Goal: Task Accomplishment & Management: Manage account settings

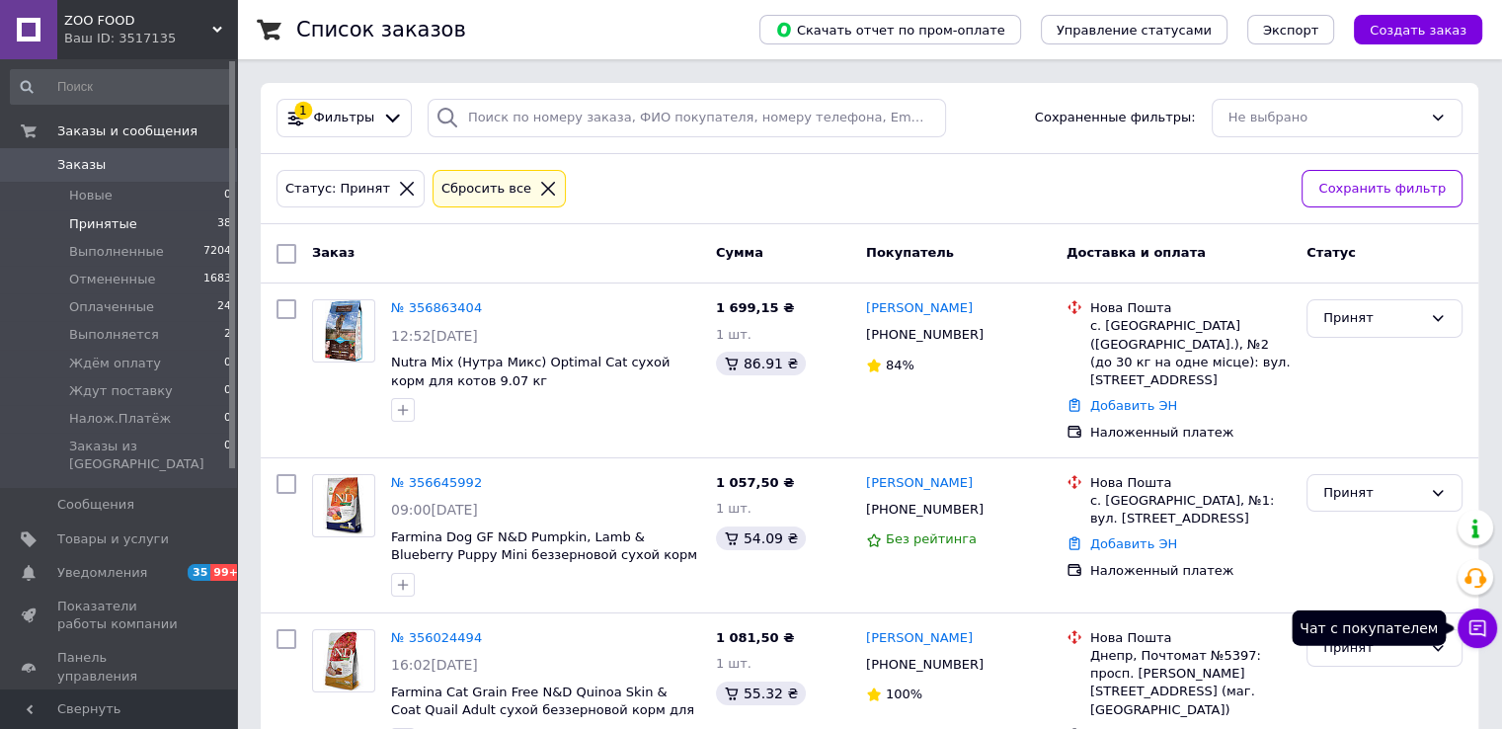
click at [1477, 624] on icon at bounding box center [1477, 628] width 20 height 20
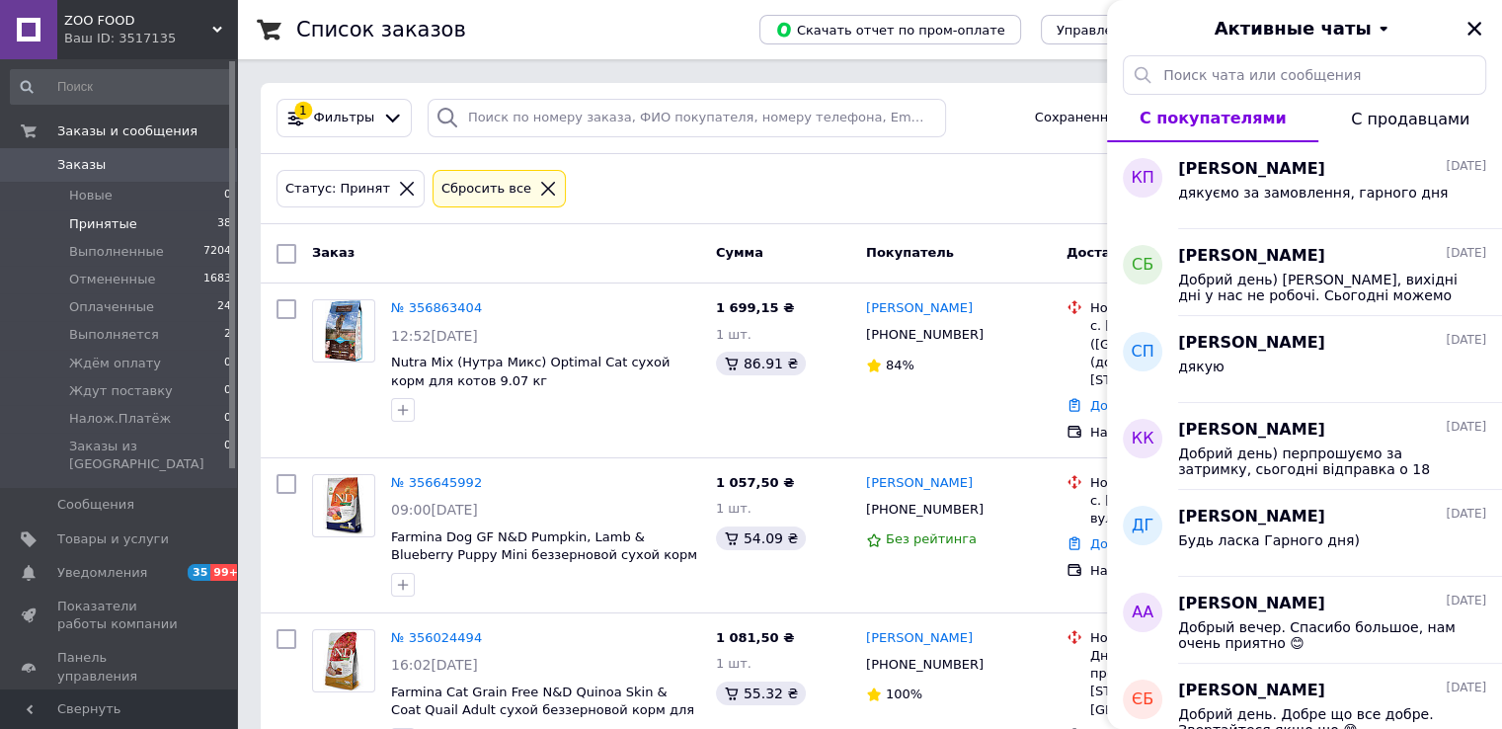
click at [953, 177] on div "Статус: Принят Сбросить все" at bounding box center [780, 189] width 1017 height 46
click at [1474, 26] on icon "Закрыть" at bounding box center [1474, 29] width 18 height 18
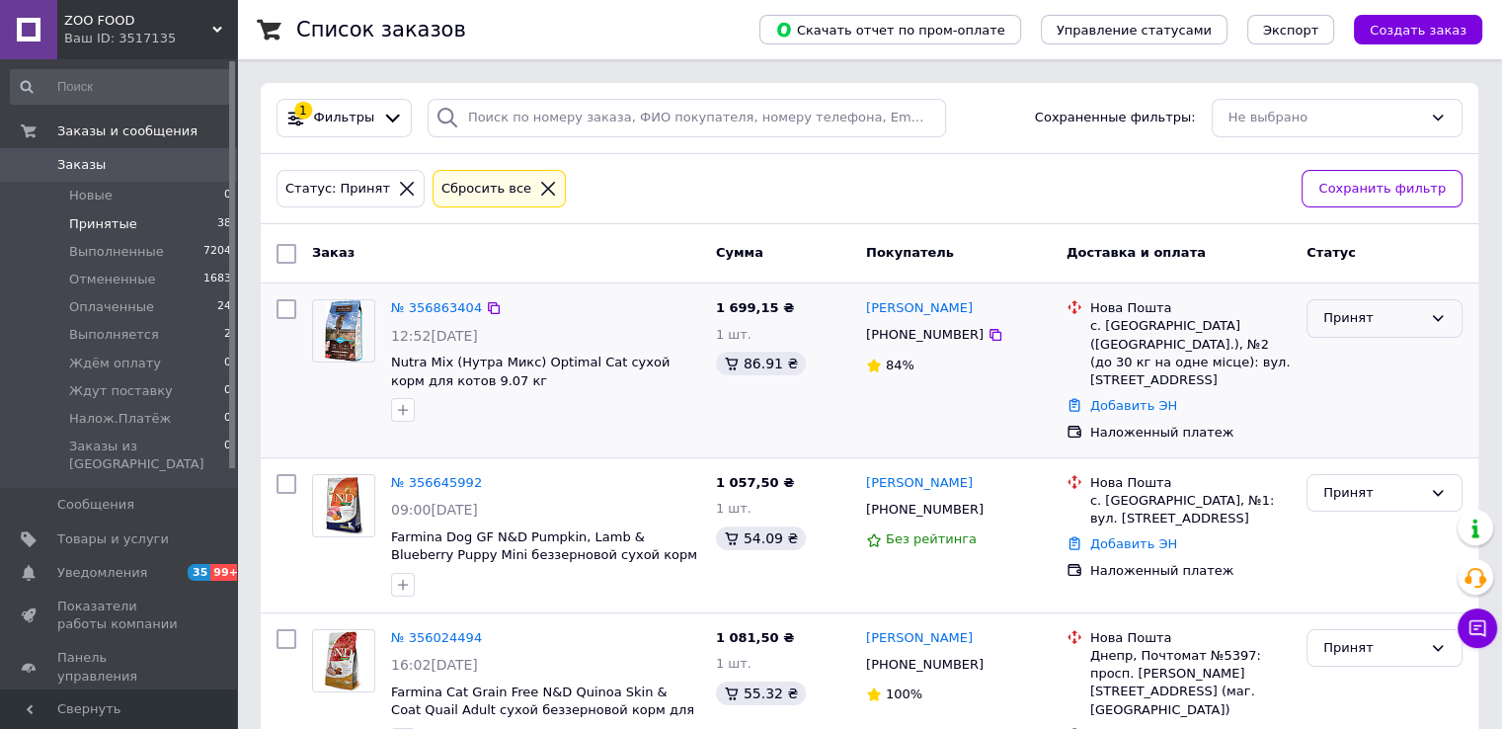
click at [1444, 315] on icon at bounding box center [1438, 318] width 16 height 16
click at [1372, 400] on li "Отменен" at bounding box center [1384, 395] width 154 height 37
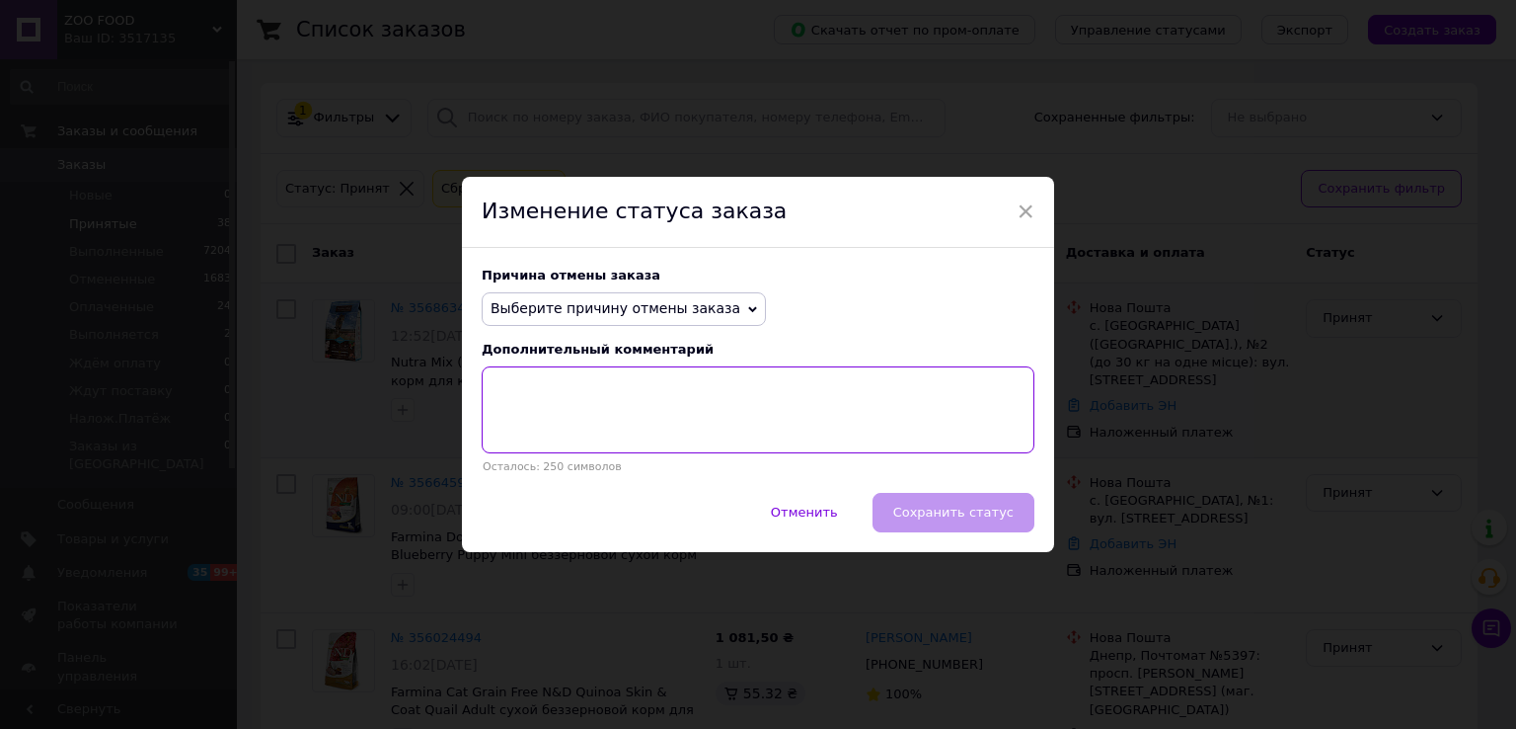
click at [620, 406] on textarea at bounding box center [758, 409] width 553 height 87
click at [1023, 210] on span "×" at bounding box center [1026, 211] width 18 height 34
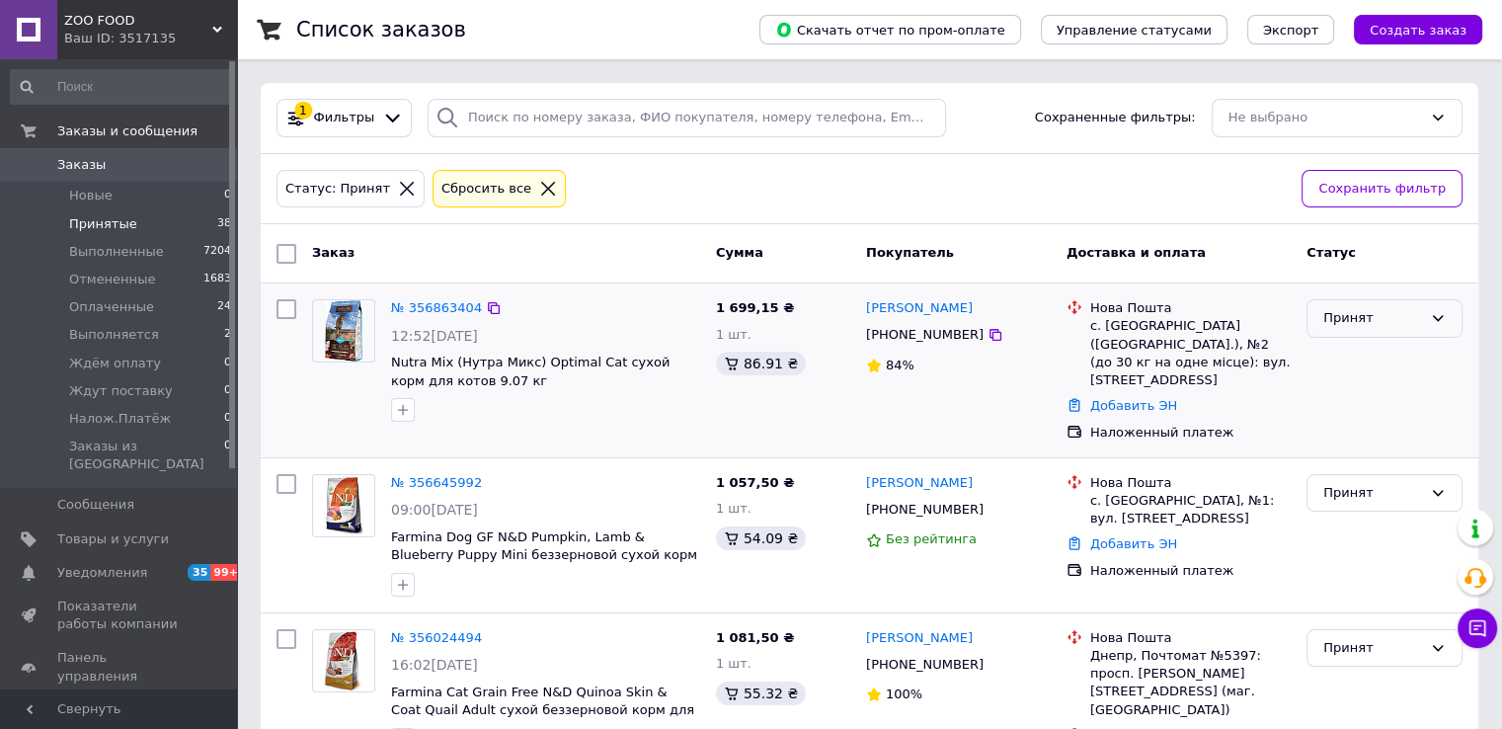
click at [1394, 321] on div "Принят" at bounding box center [1372, 318] width 99 height 21
click at [1344, 394] on li "Отменен" at bounding box center [1384, 395] width 154 height 37
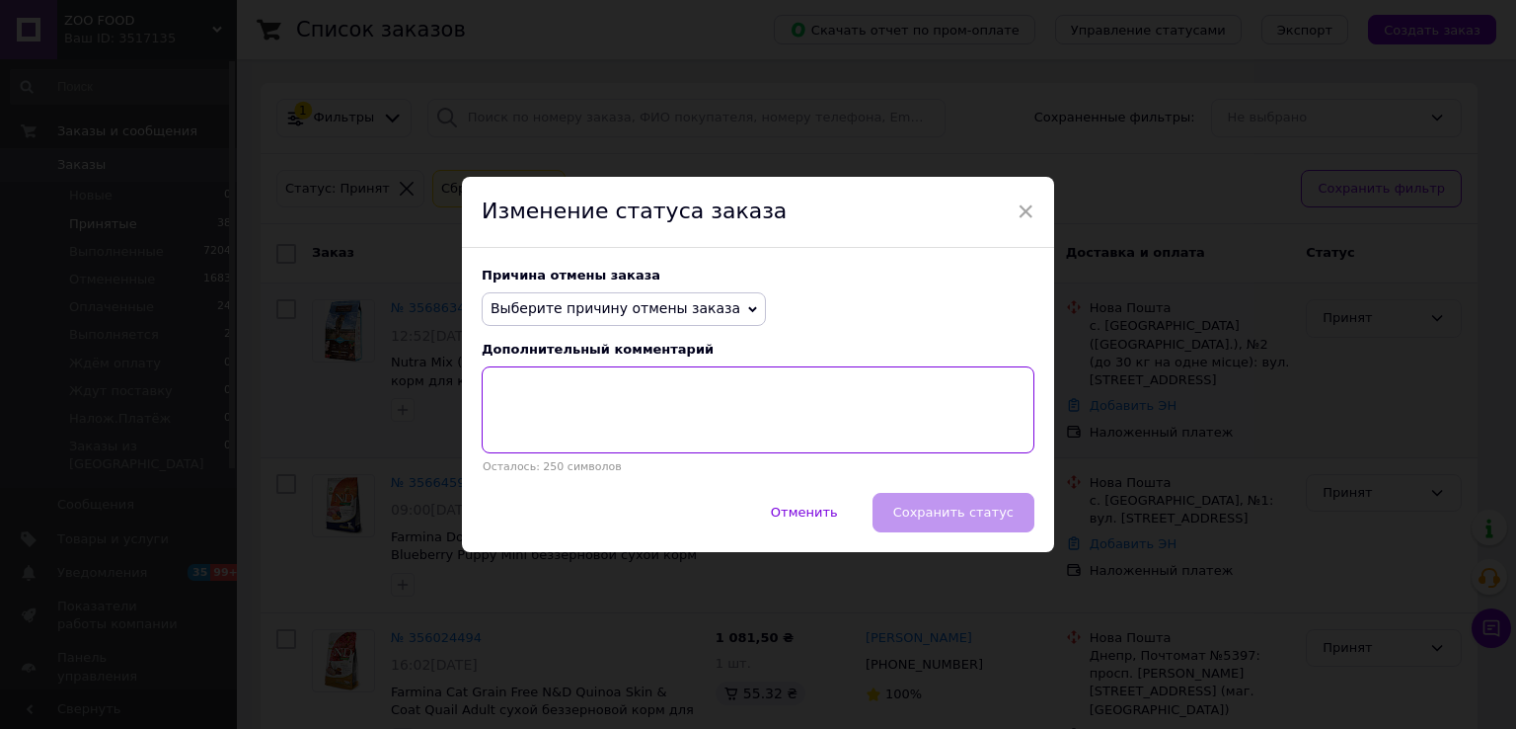
click at [649, 381] on textarea at bounding box center [758, 409] width 553 height 87
type textarea "н"
click at [969, 508] on div "Отменить   Сохранить статус" at bounding box center [758, 522] width 592 height 59
click at [927, 513] on div "Отменить   Сохранить статус" at bounding box center [758, 522] width 592 height 59
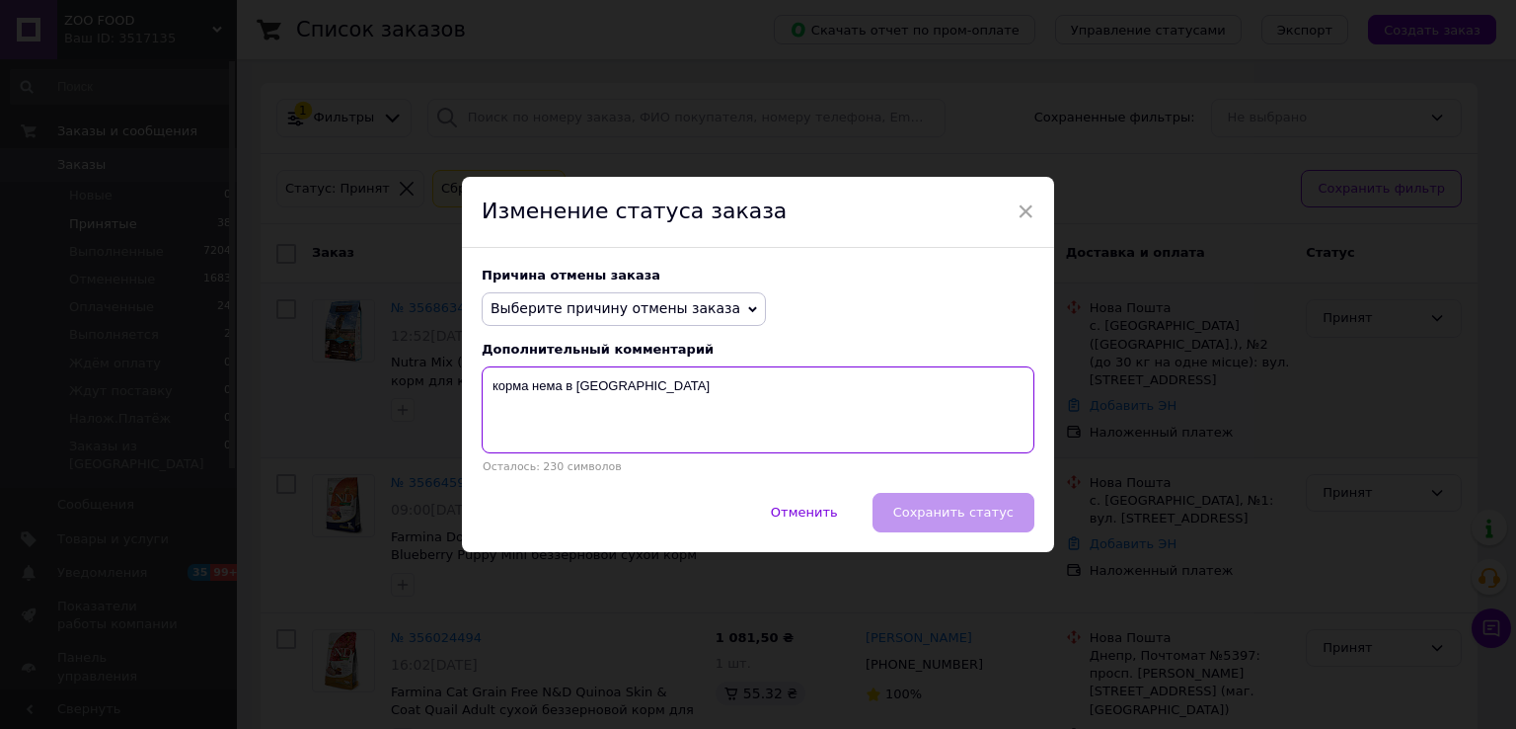
click at [655, 403] on textarea "корма нема в [GEOGRAPHIC_DATA]" at bounding box center [758, 409] width 553 height 87
type textarea "корма нема в [GEOGRAPHIC_DATA]"
click at [719, 299] on span "Выберите причину отмены заказа" at bounding box center [624, 309] width 284 height 34
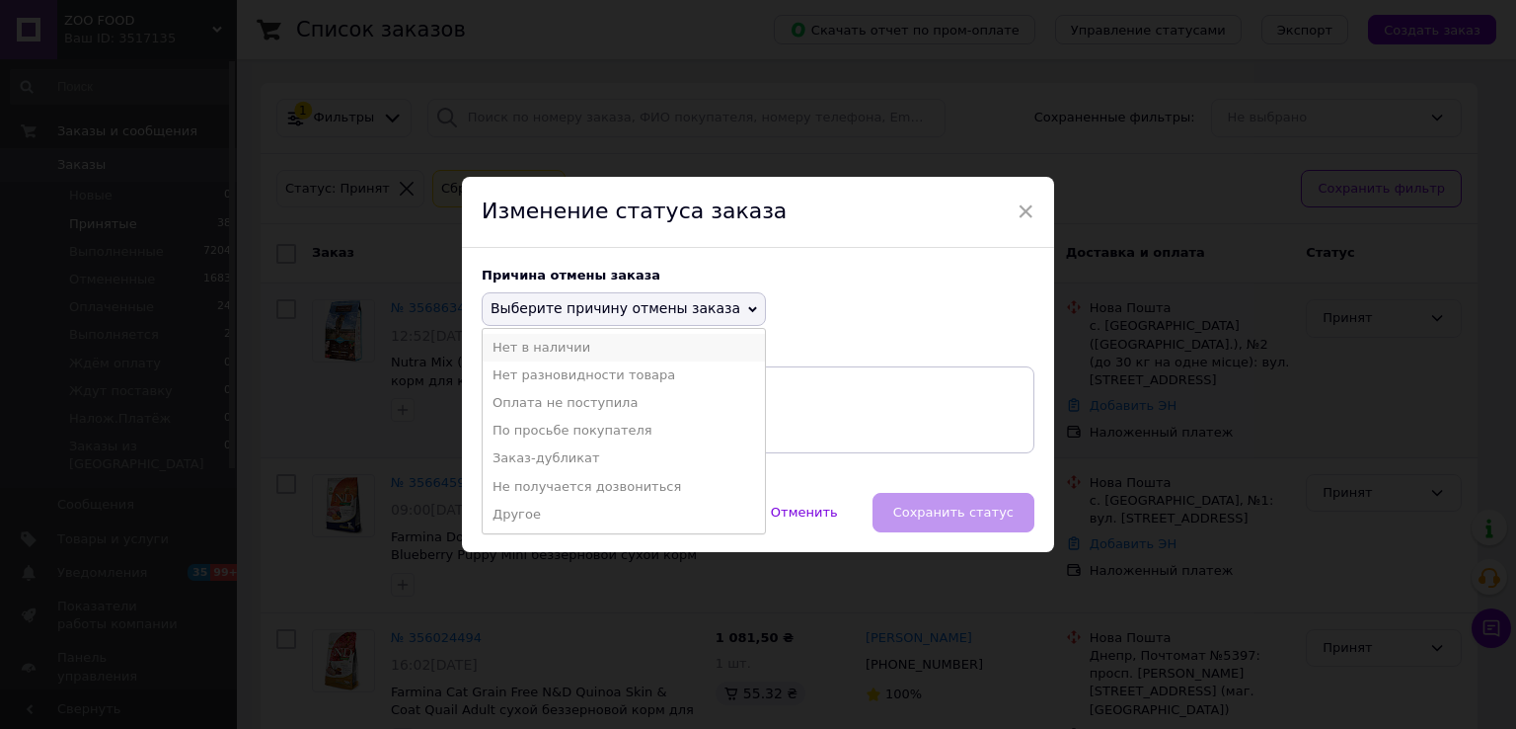
click at [532, 340] on li "Нет в наличии" at bounding box center [624, 348] width 282 height 28
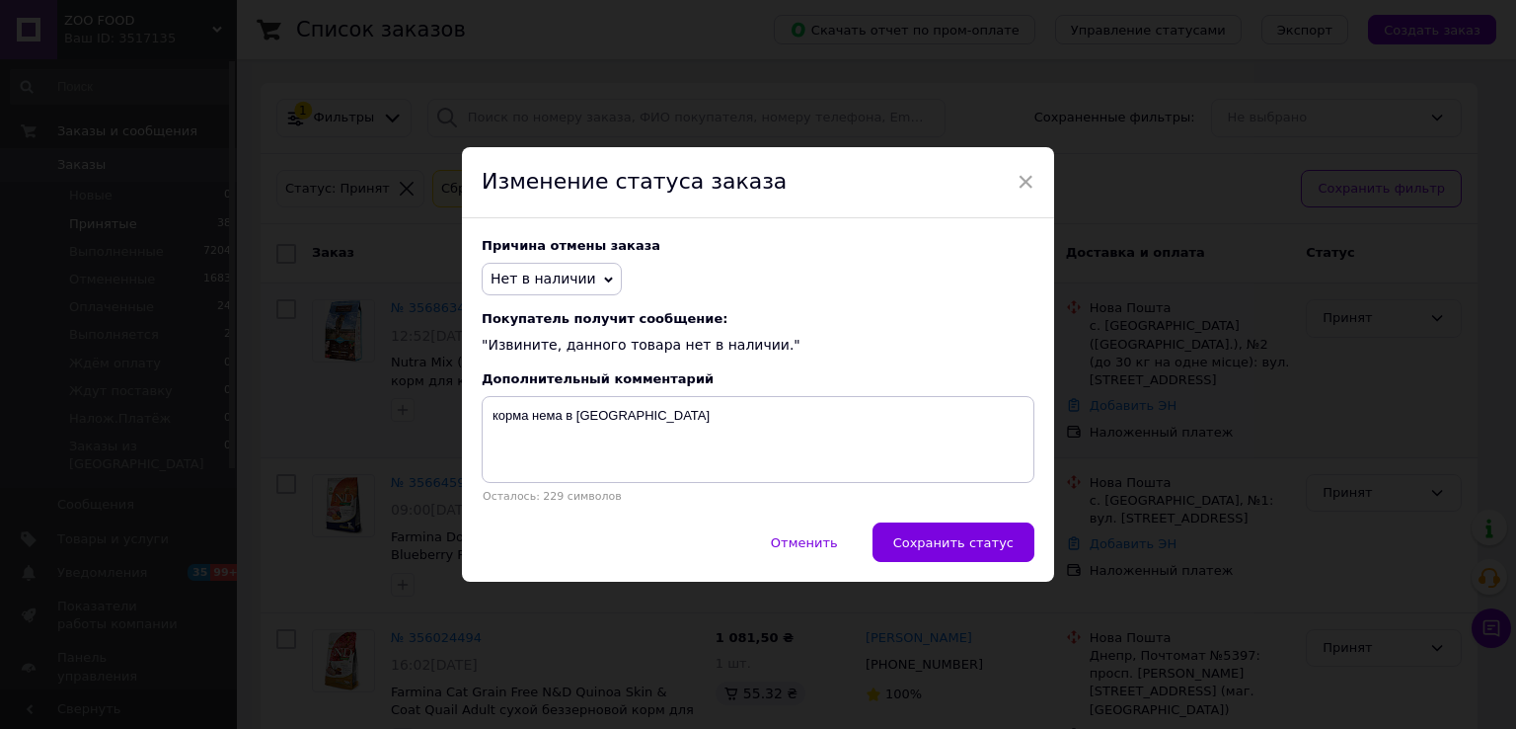
click at [577, 275] on span "Нет в наличии" at bounding box center [544, 279] width 106 height 16
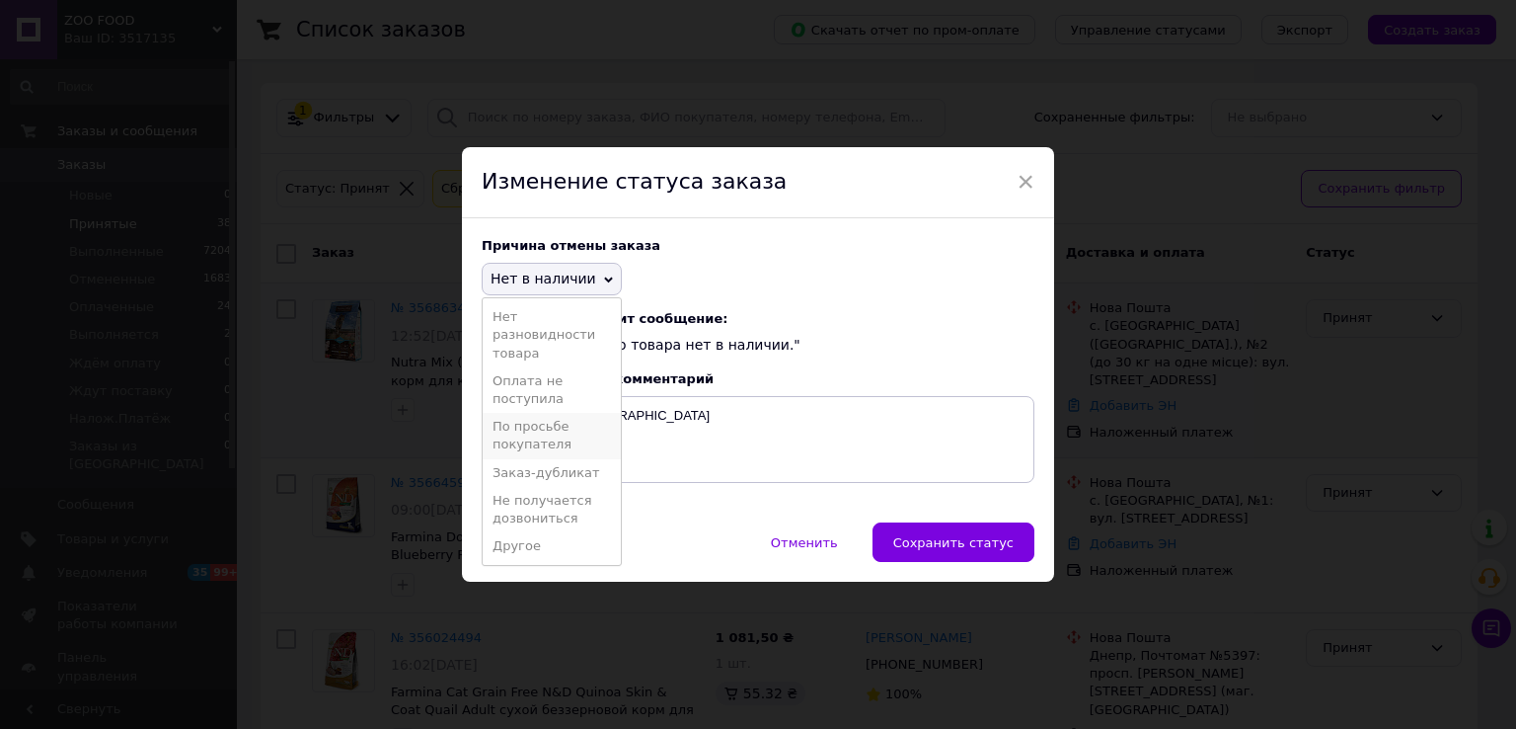
click at [525, 439] on li "По просьбе покупателя" at bounding box center [552, 435] width 138 height 45
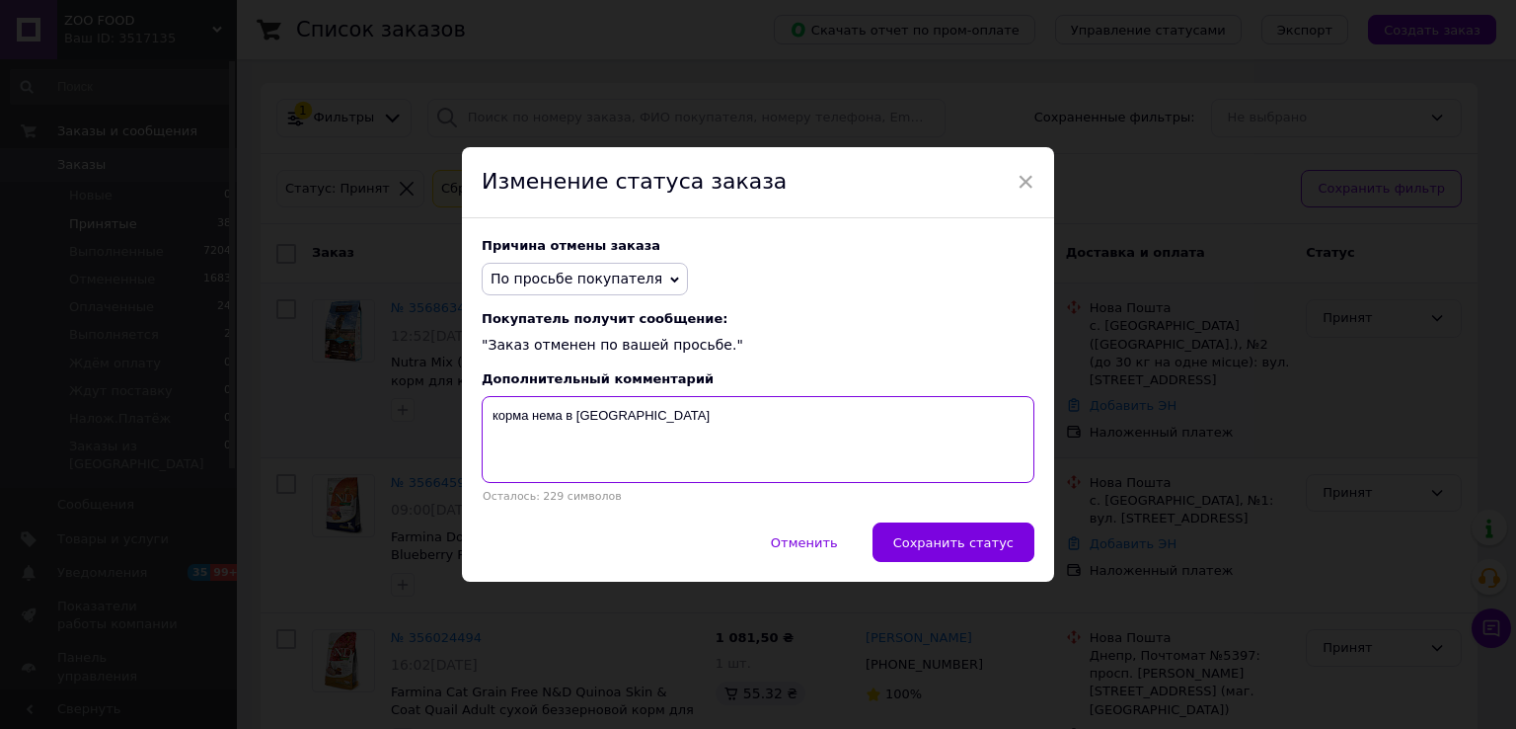
click at [663, 435] on textarea "корма нема в [GEOGRAPHIC_DATA]" at bounding box center [758, 439] width 553 height 87
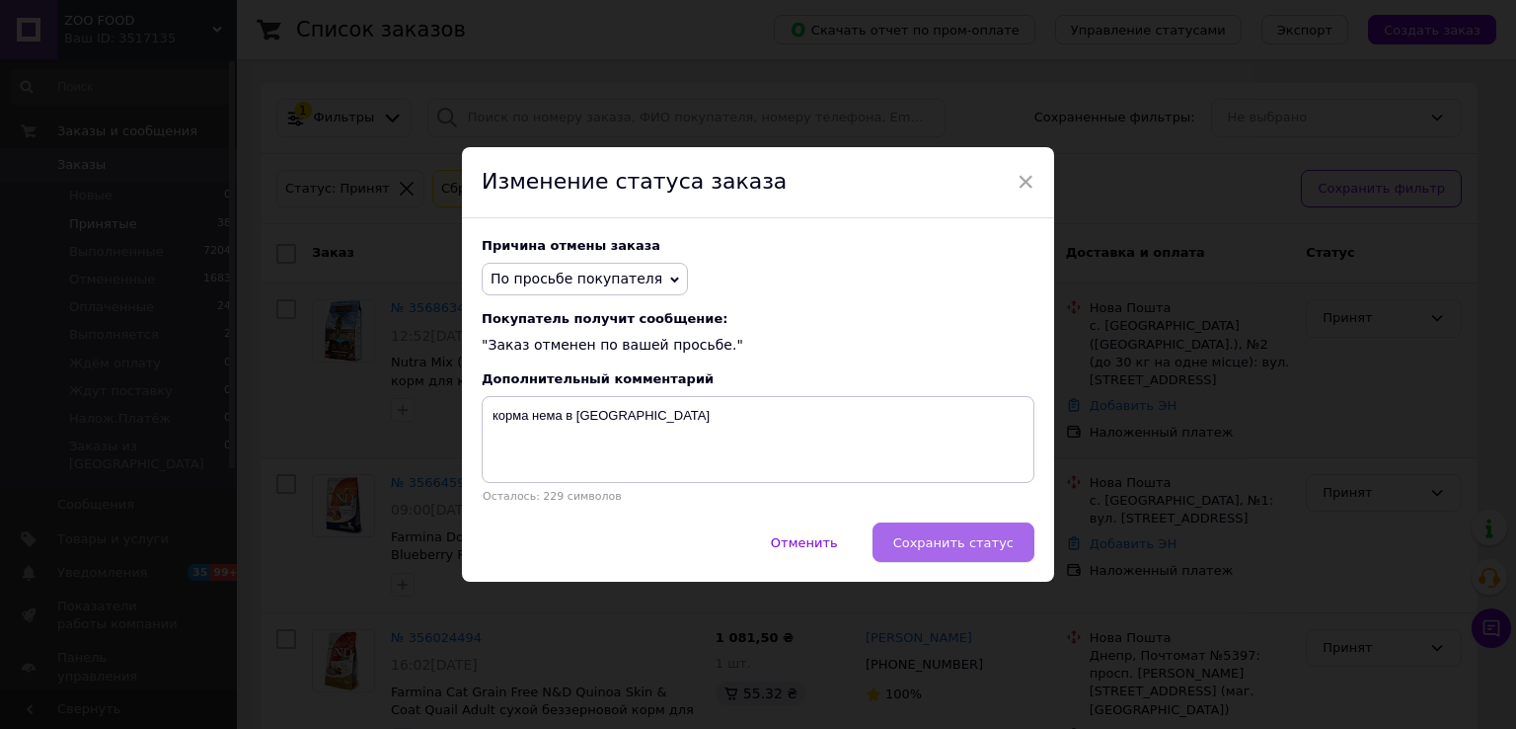
click at [948, 543] on span "Сохранить статус" at bounding box center [953, 542] width 120 height 15
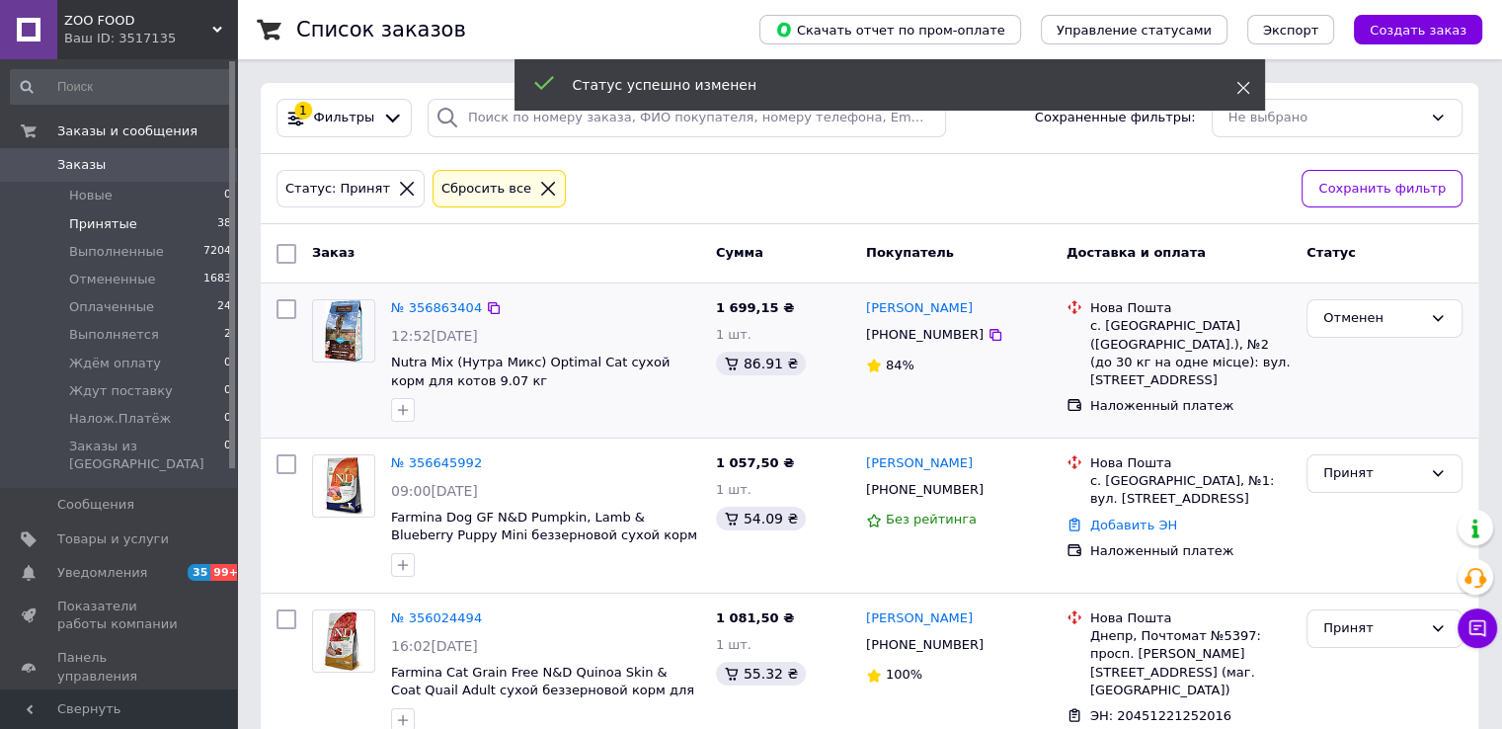
click at [1244, 86] on use at bounding box center [1242, 88] width 13 height 13
